Goal: Task Accomplishment & Management: Use online tool/utility

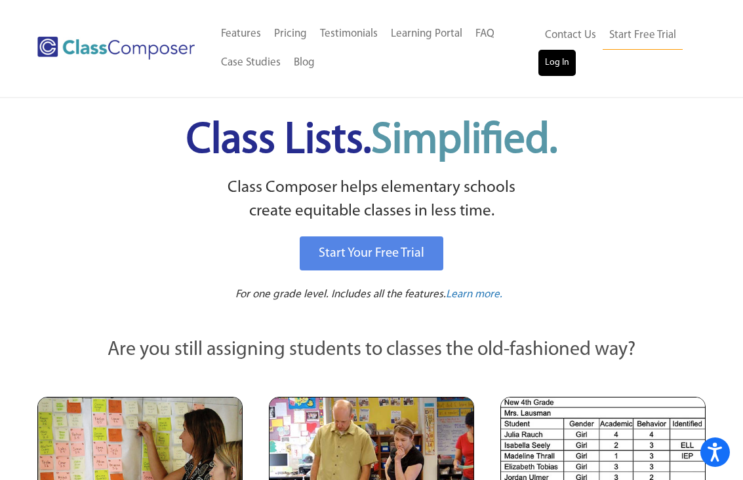
click at [544, 58] on link "Log In" at bounding box center [556, 63] width 37 height 26
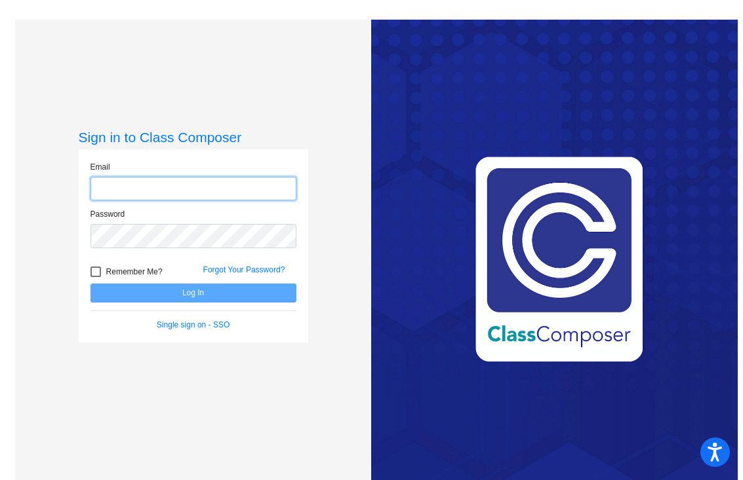
type input "[EMAIL_ADDRESS][DOMAIN_NAME]"
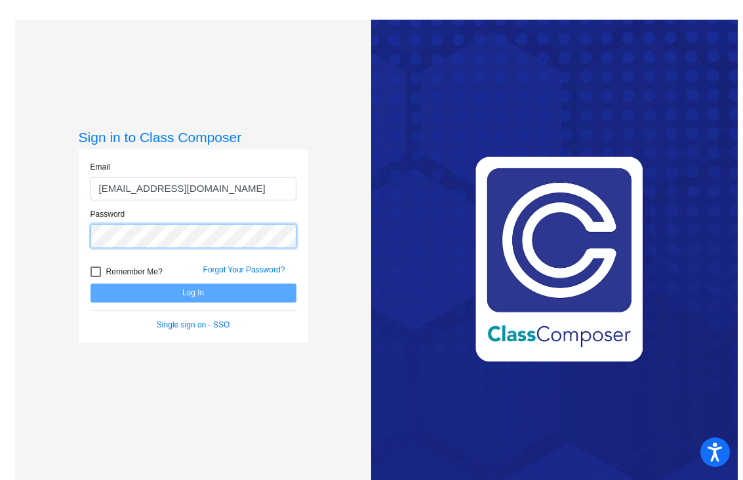
click at [191, 293] on button "Log In" at bounding box center [193, 293] width 206 height 19
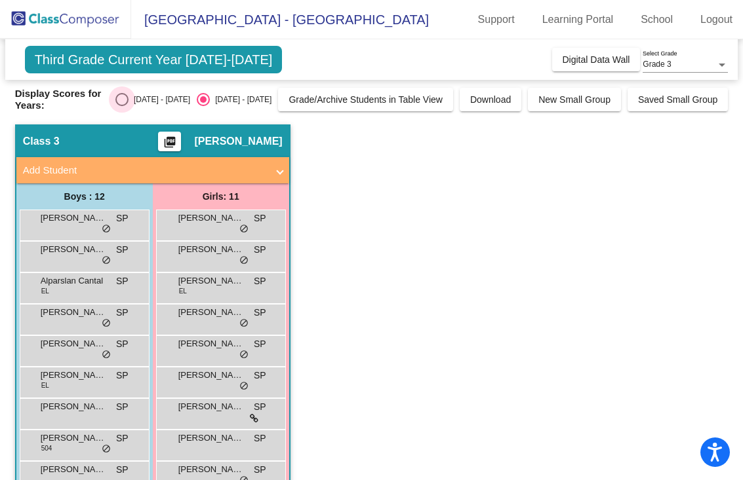
click at [128, 99] on div "Select an option" at bounding box center [121, 99] width 13 height 13
click at [122, 106] on input "2024 - 2025" at bounding box center [121, 106] width 1 height 1
radio input "true"
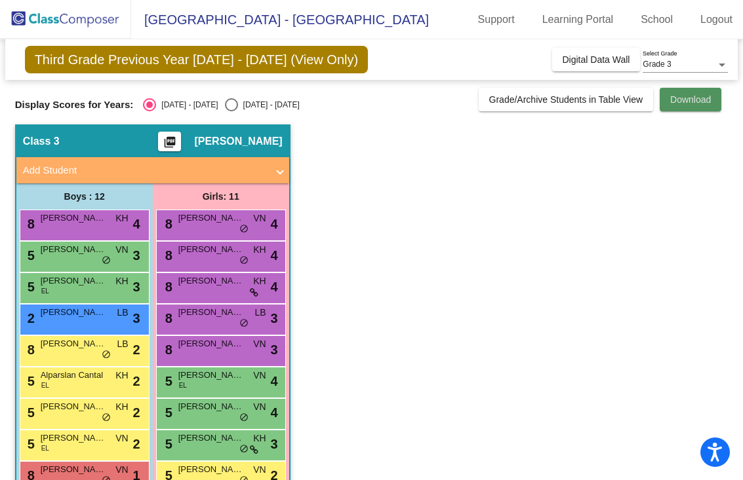
click at [680, 102] on span "Download" at bounding box center [690, 99] width 41 height 10
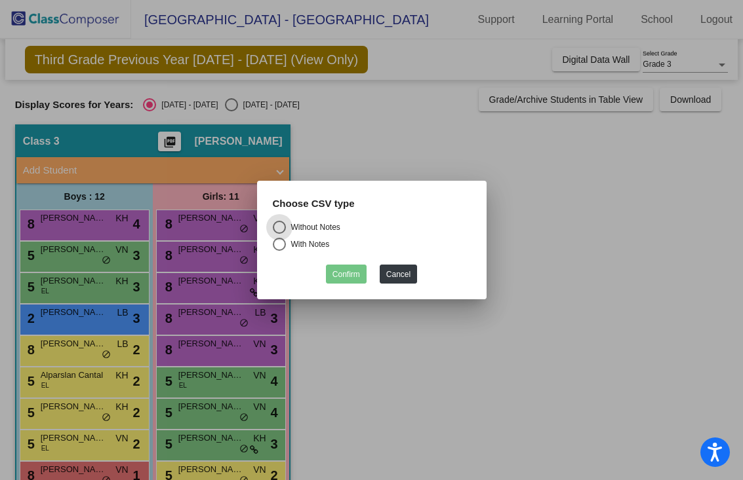
click at [281, 241] on div "Select an option" at bounding box center [279, 244] width 13 height 13
click at [279, 251] on input "With Notes" at bounding box center [279, 251] width 1 height 1
radio input "true"
click at [347, 275] on button "Confirm" at bounding box center [346, 274] width 41 height 19
